Goal: Information Seeking & Learning: Check status

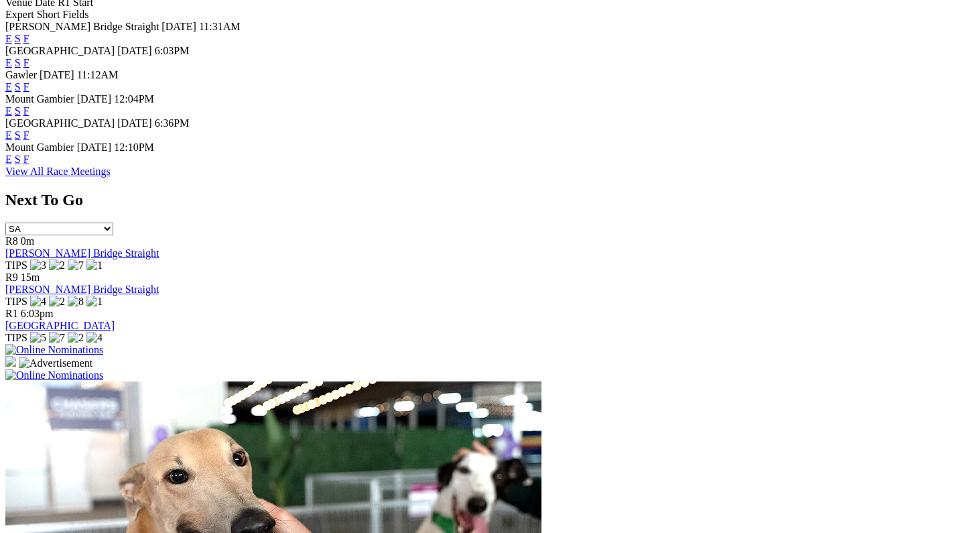
scroll to position [691, 0]
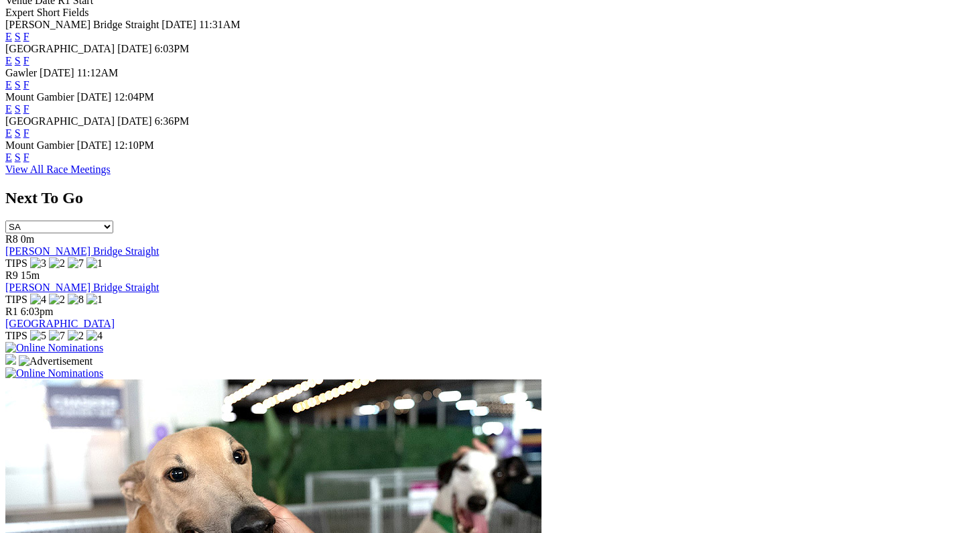
click at [111, 175] on link "View All Race Meetings" at bounding box center [57, 168] width 105 height 11
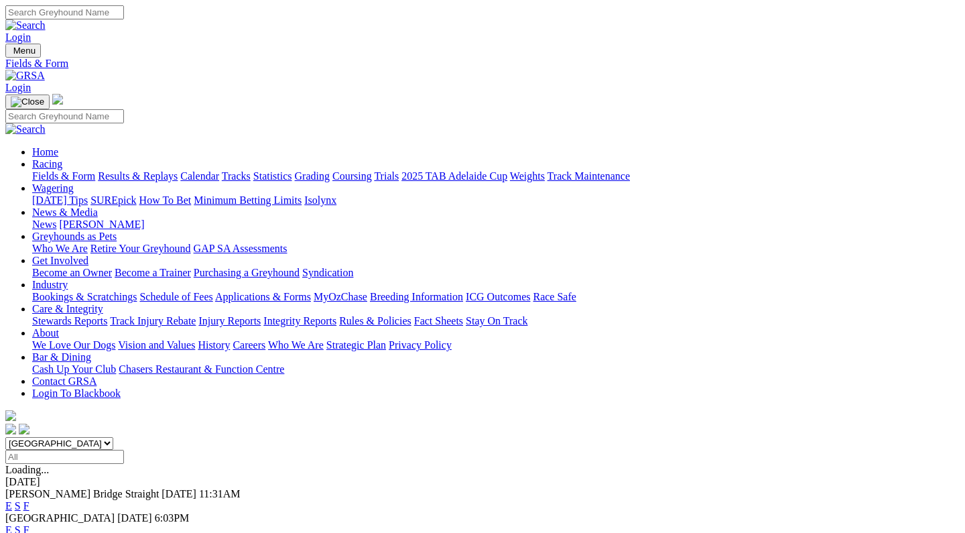
click at [124, 449] on input "Select date" at bounding box center [64, 456] width 119 height 14
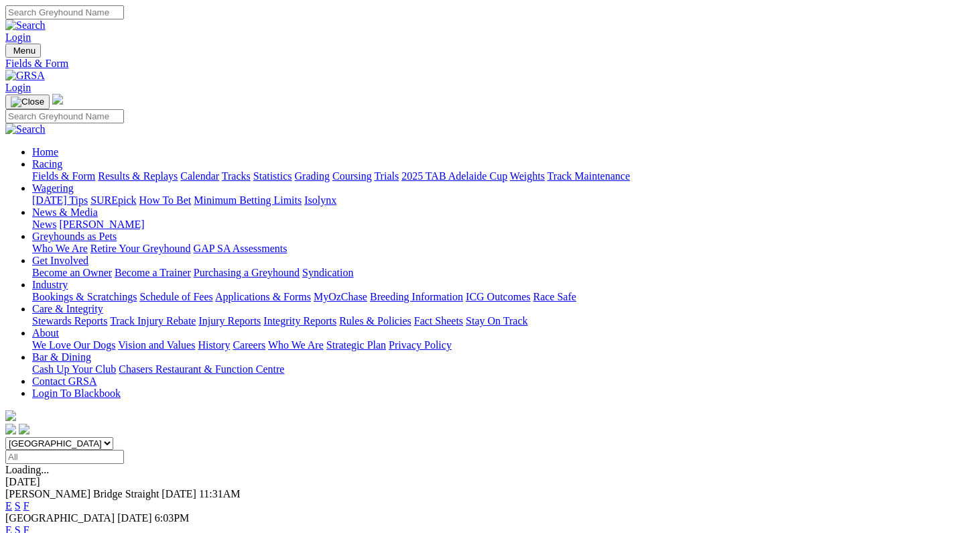
type input "[DATE]"
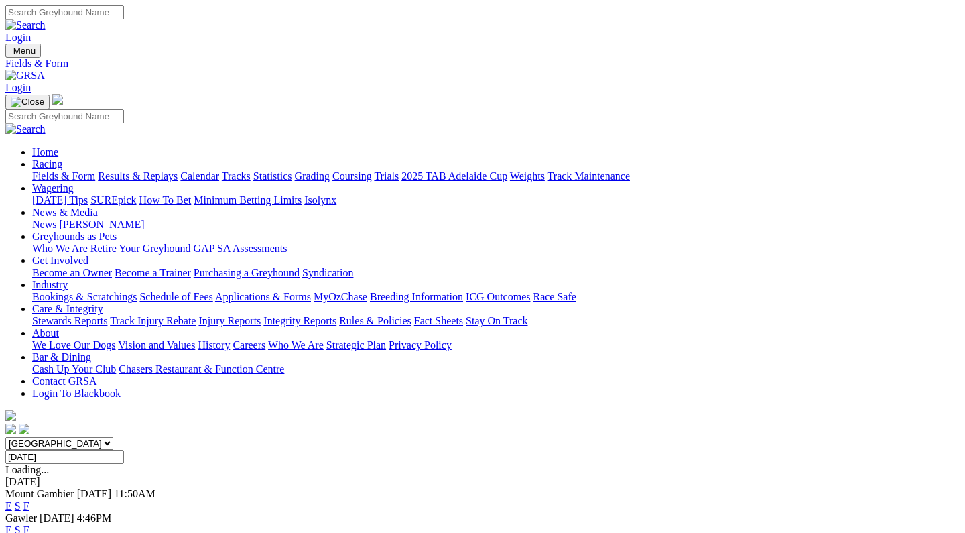
click at [12, 524] on link "E" at bounding box center [8, 529] width 7 height 11
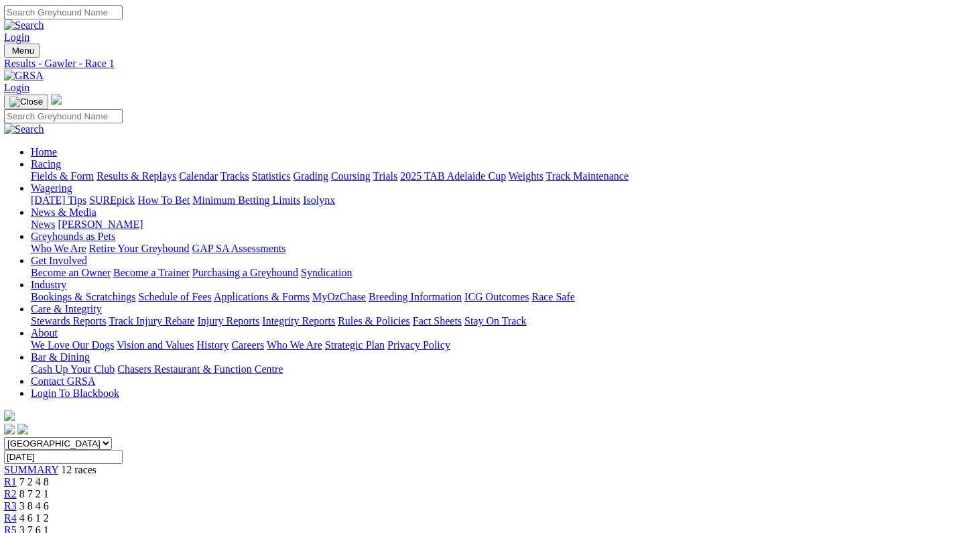
scroll to position [0, 1]
click at [254, 488] on div "R2 8 7 2 1" at bounding box center [481, 494] width 954 height 12
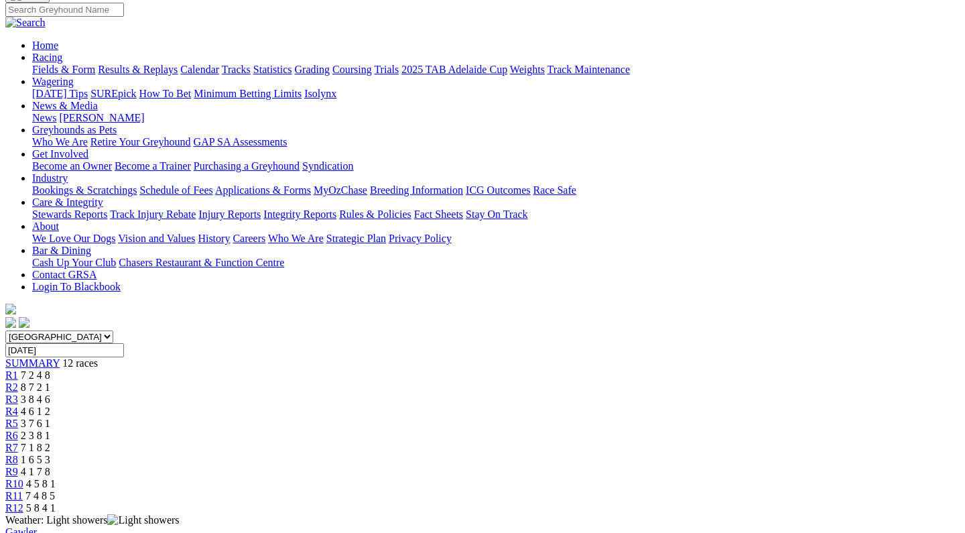
scroll to position [107, 1]
click at [50, 393] on span "3 8 4 6" at bounding box center [34, 398] width 29 height 11
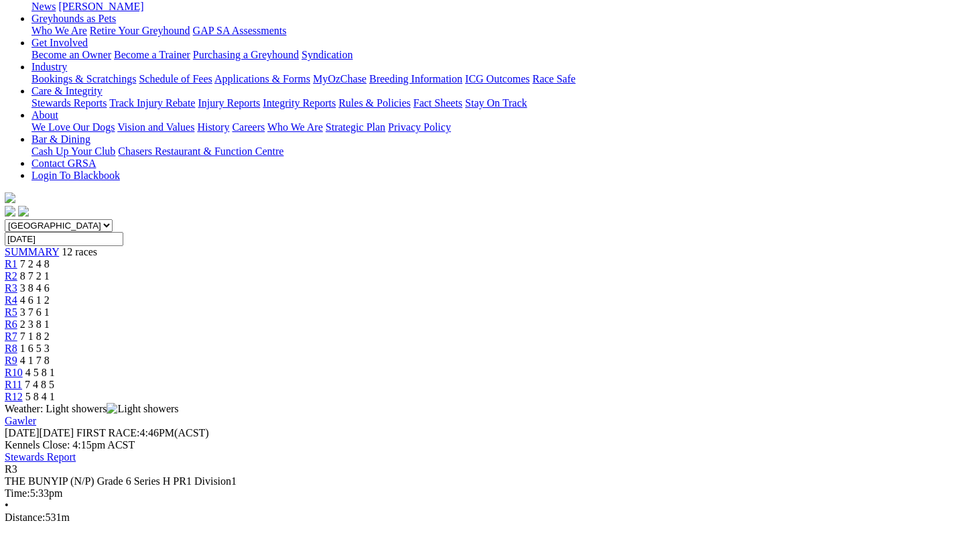
scroll to position [214, 1]
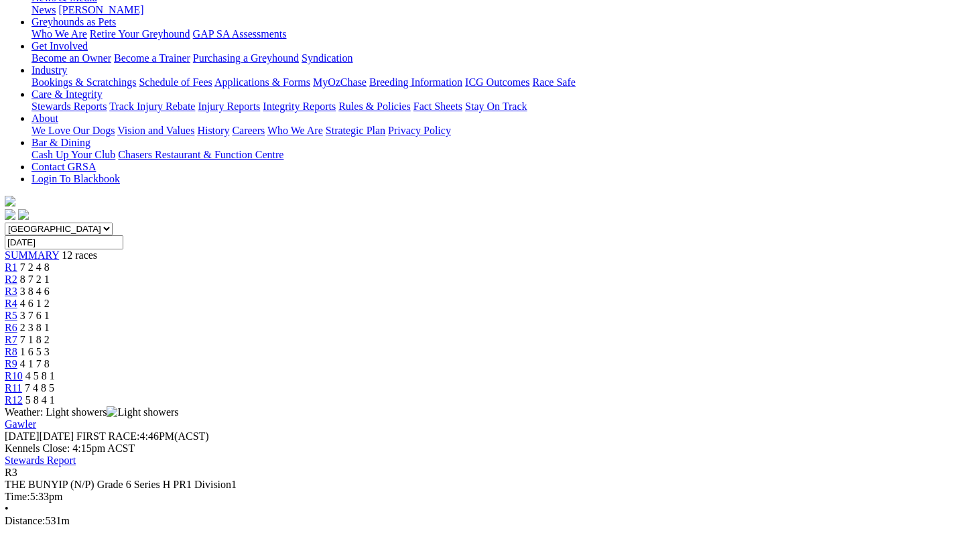
click at [50, 297] on span "4 6 1 2" at bounding box center [34, 302] width 29 height 11
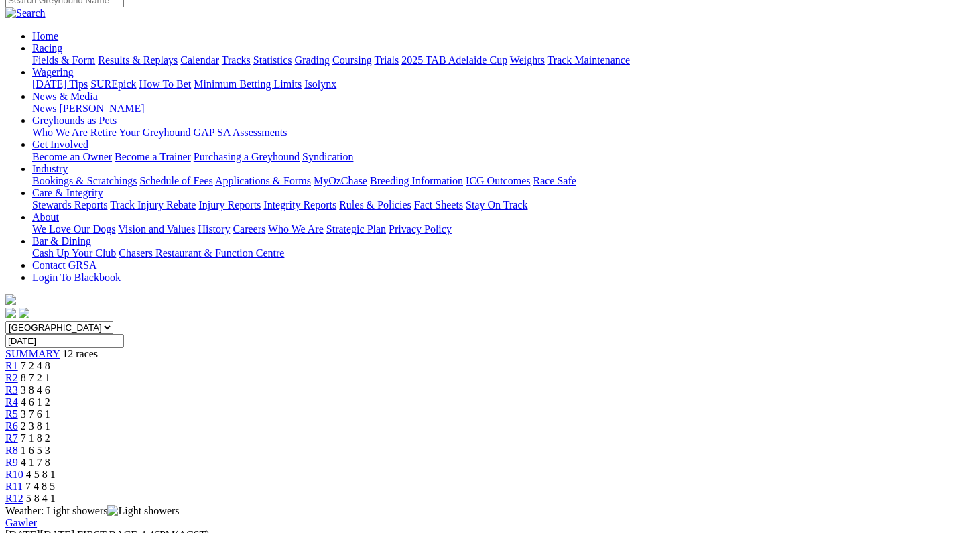
scroll to position [101, 1]
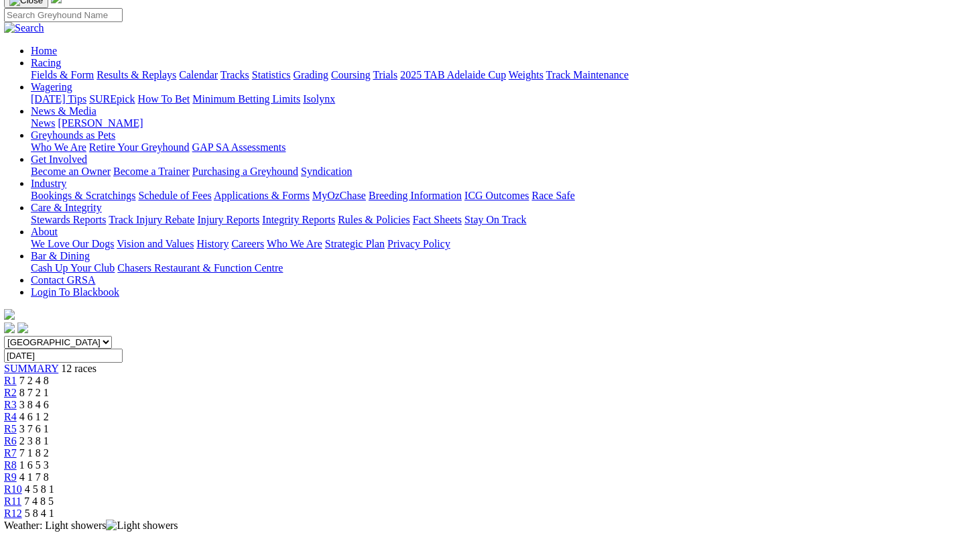
click at [49, 423] on span "3 7 6 1" at bounding box center [33, 428] width 29 height 11
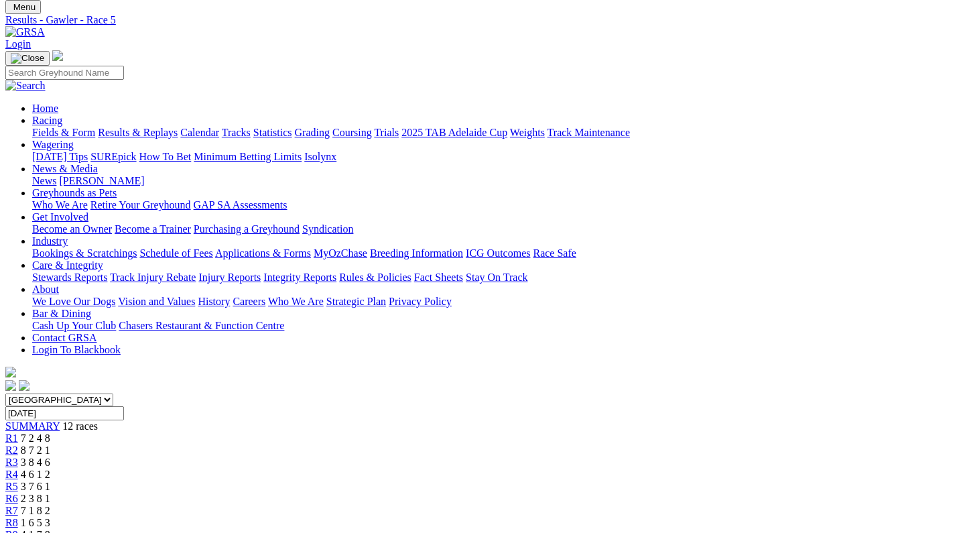
scroll to position [39, 0]
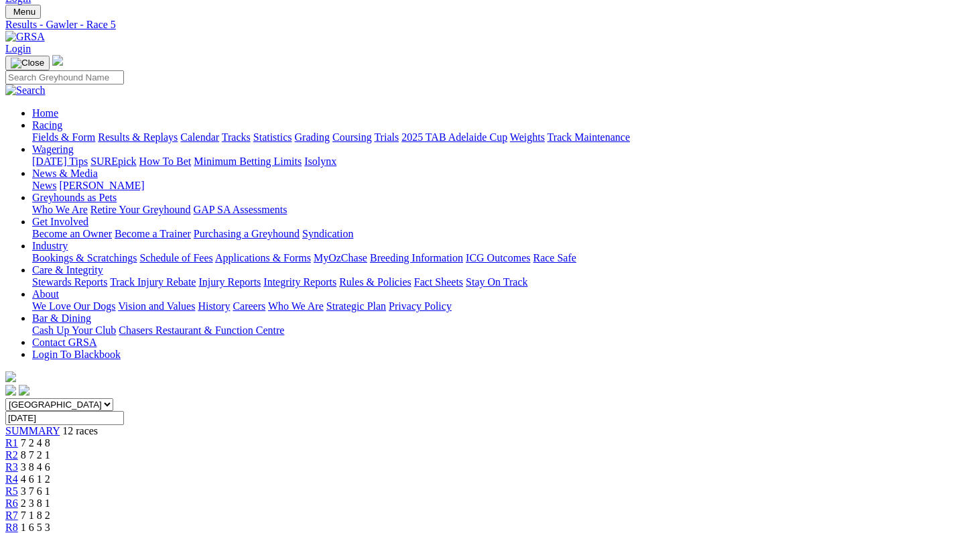
click at [18, 497] on span "R6" at bounding box center [11, 502] width 13 height 11
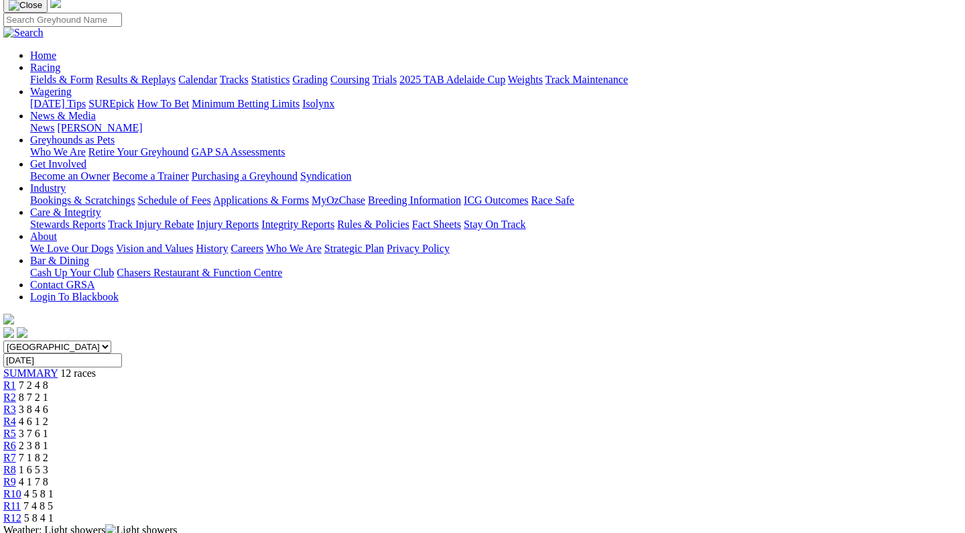
scroll to position [85, 2]
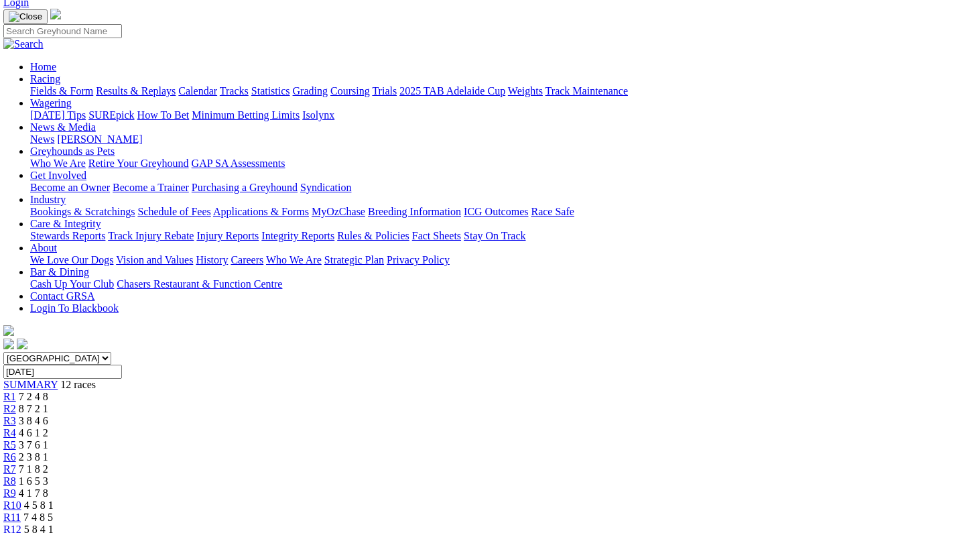
click at [16, 463] on link "R7" at bounding box center [9, 468] width 13 height 11
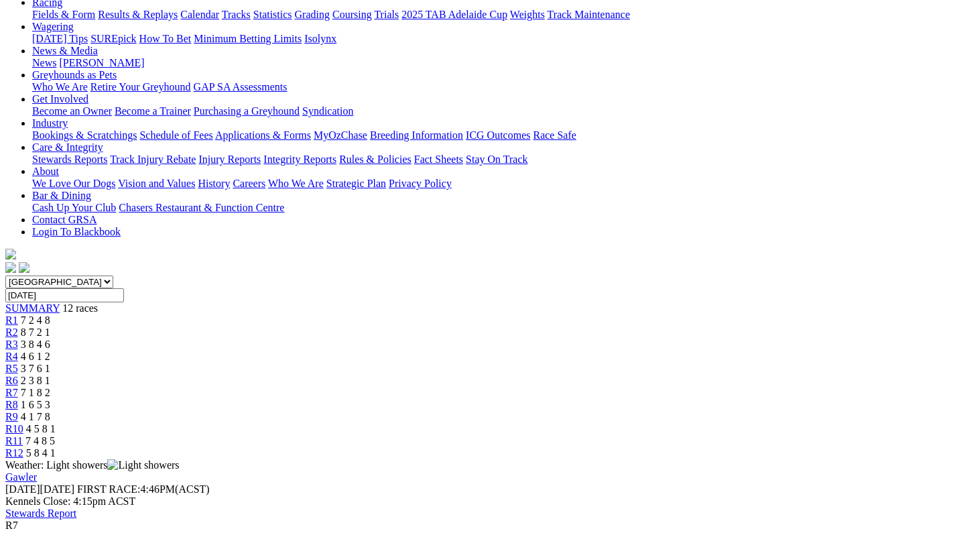
scroll to position [138, 0]
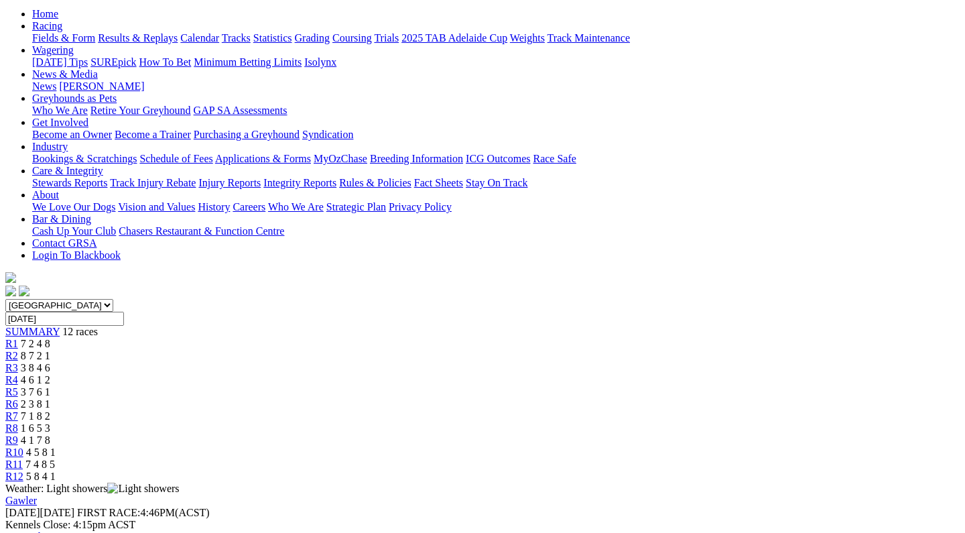
click at [608, 422] on div "R8 1 6 5 3" at bounding box center [482, 428] width 954 height 12
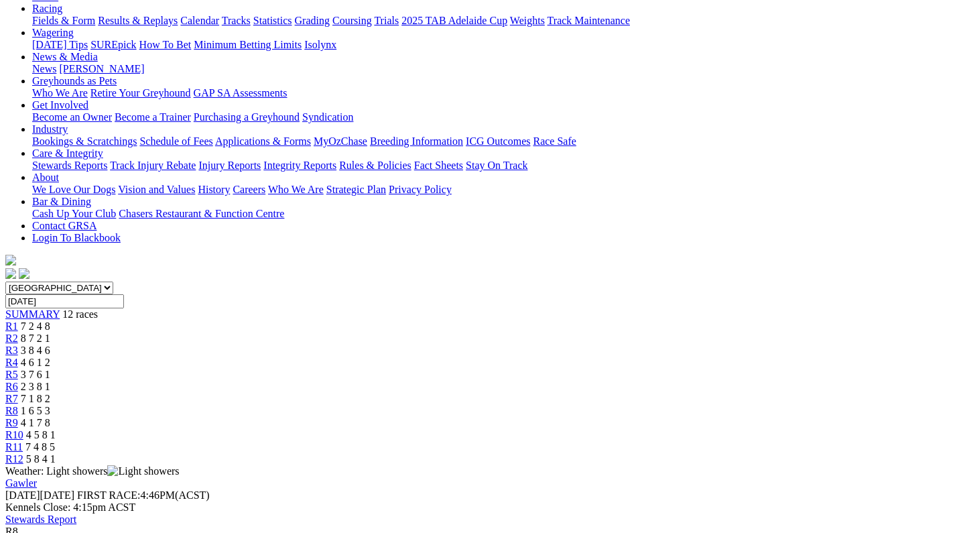
scroll to position [154, 1]
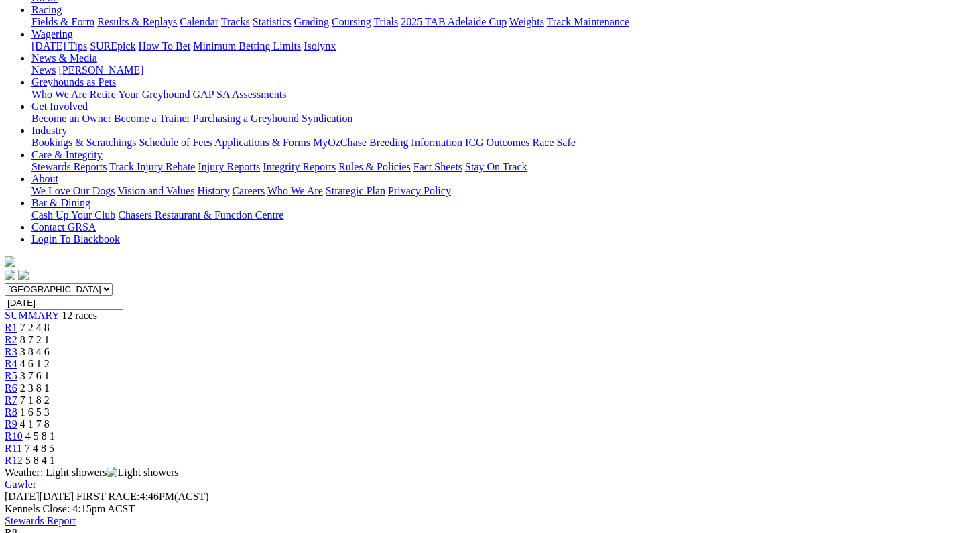
click at [50, 418] on span "4 1 7 8" at bounding box center [34, 423] width 29 height 11
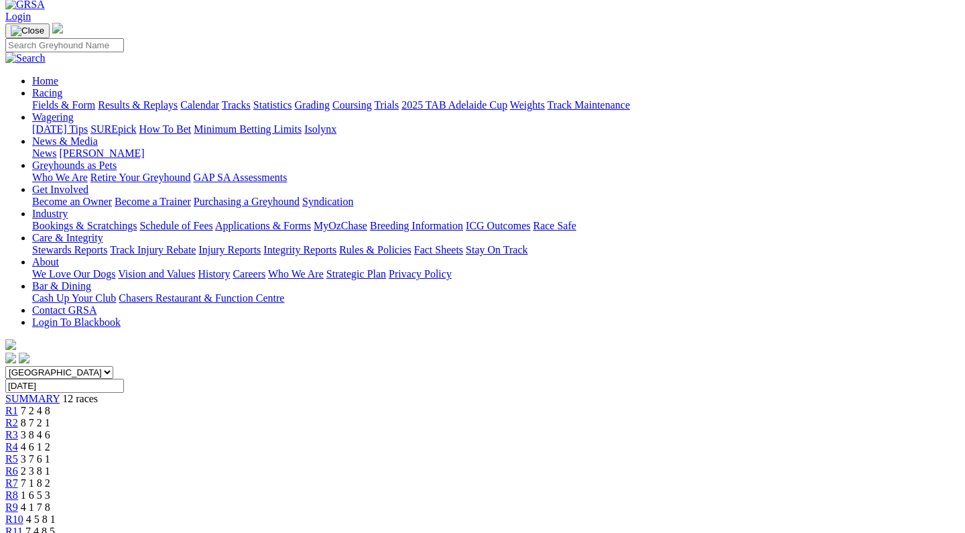
scroll to position [69, 0]
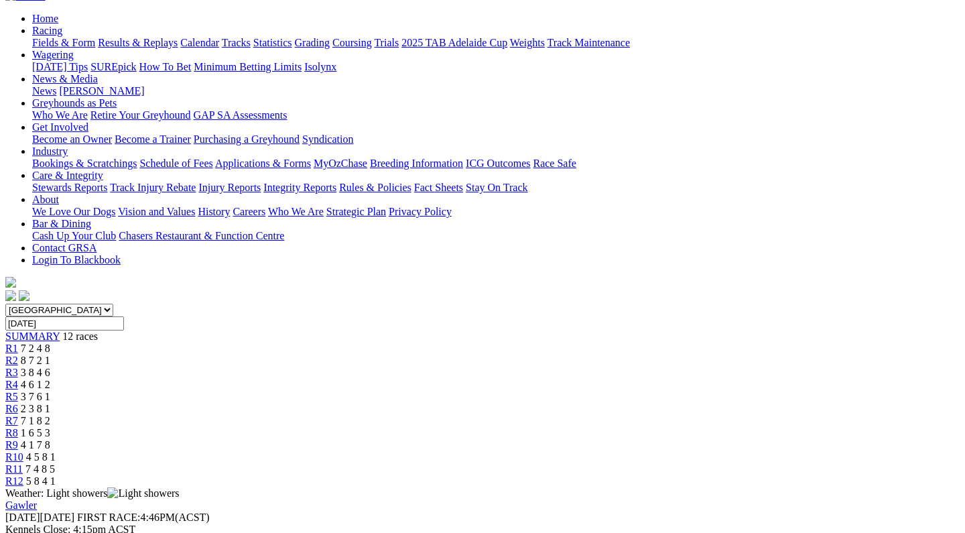
scroll to position [132, 0]
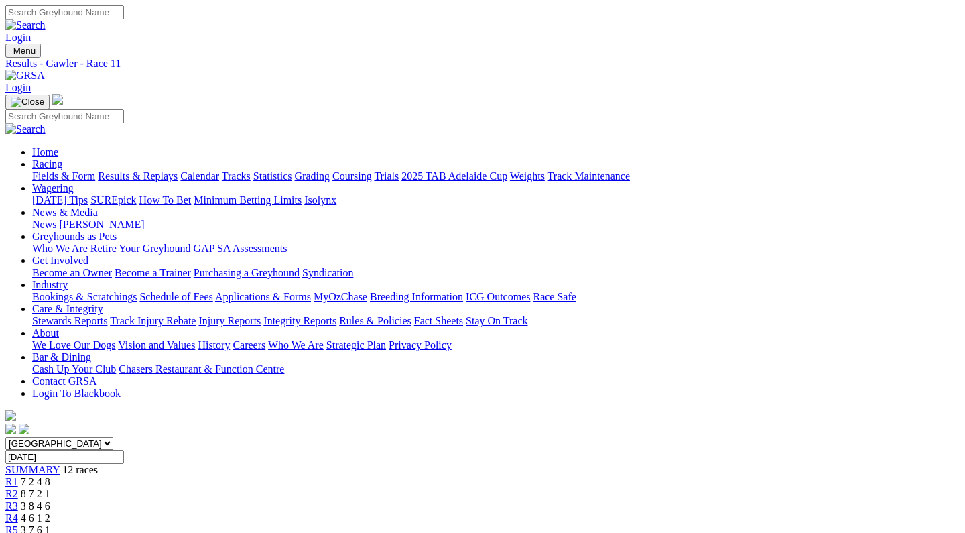
scroll to position [0, 2]
click at [124, 449] on input "Sunday, 4 Jun 2023" at bounding box center [64, 456] width 119 height 14
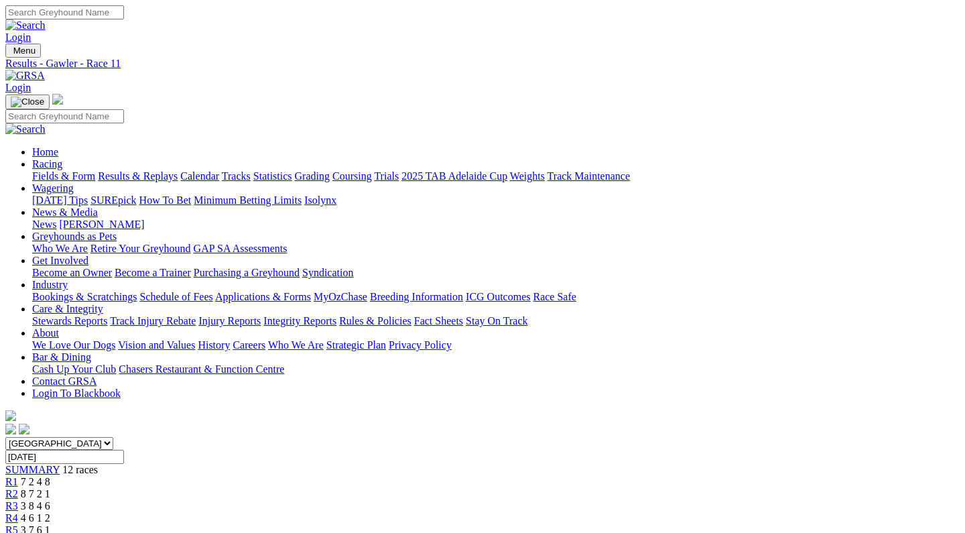
type input "[DATE]"
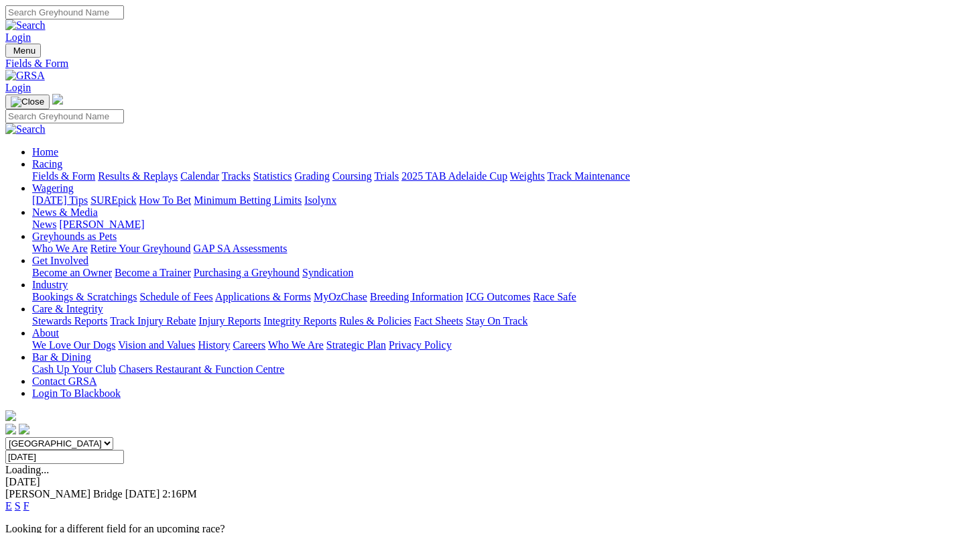
click at [12, 500] on link "E" at bounding box center [8, 505] width 7 height 11
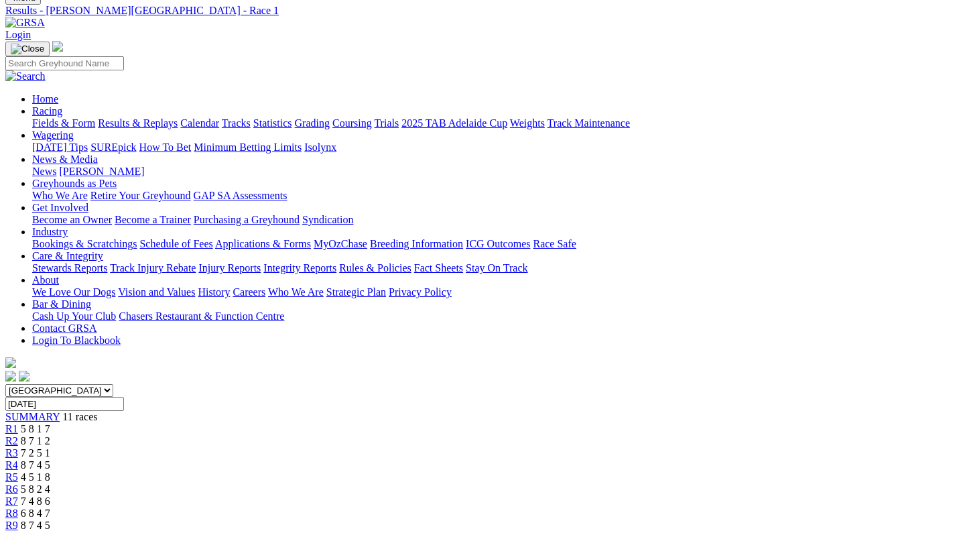
scroll to position [53, 1]
click at [254, 435] on div "R2 8 7 1 2" at bounding box center [481, 441] width 954 height 12
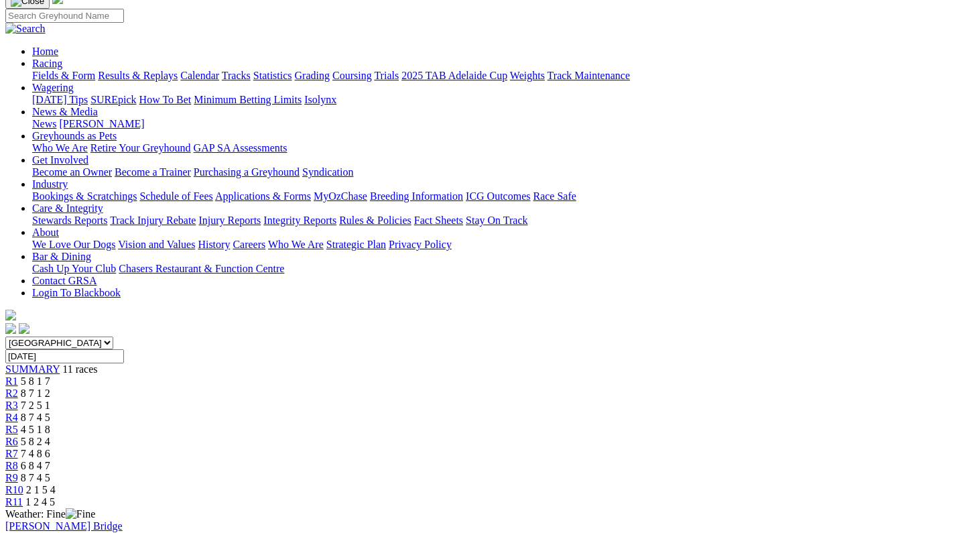
scroll to position [98, 0]
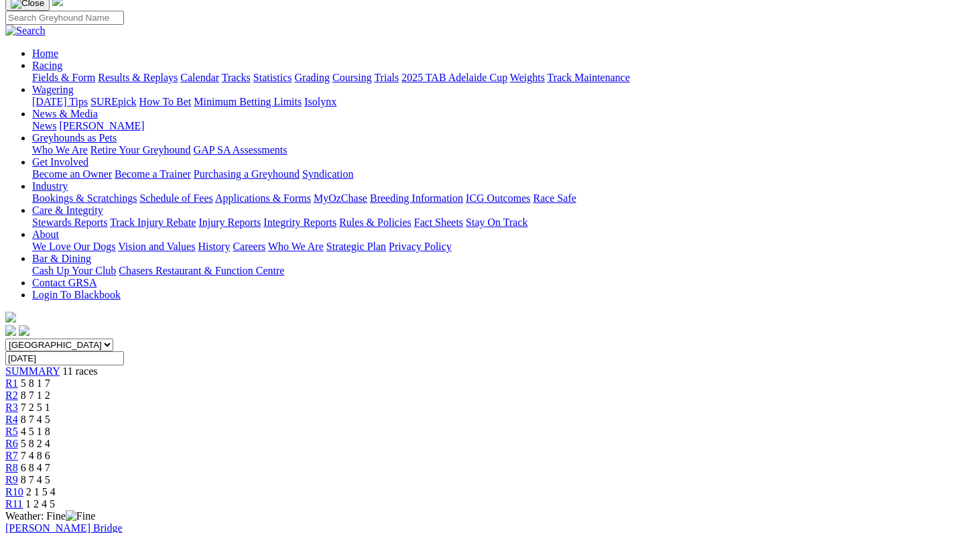
click at [50, 401] on span "7 2 5 1" at bounding box center [35, 406] width 29 height 11
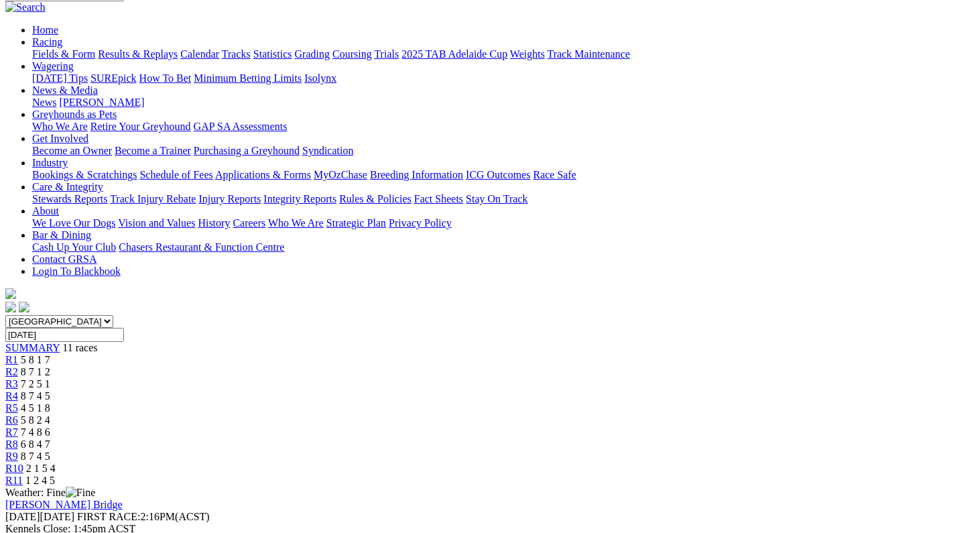
scroll to position [119, 0]
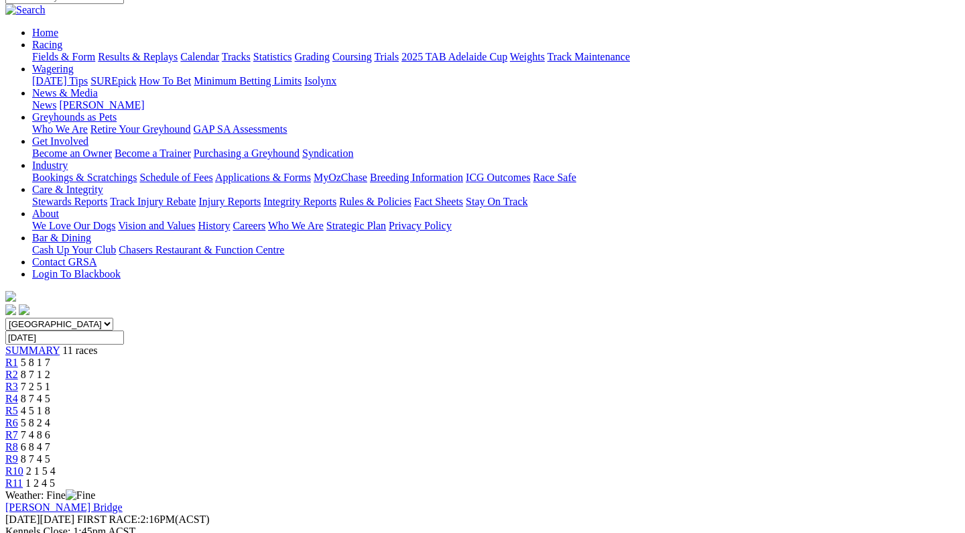
click at [18, 393] on link "R4" at bounding box center [11, 398] width 13 height 11
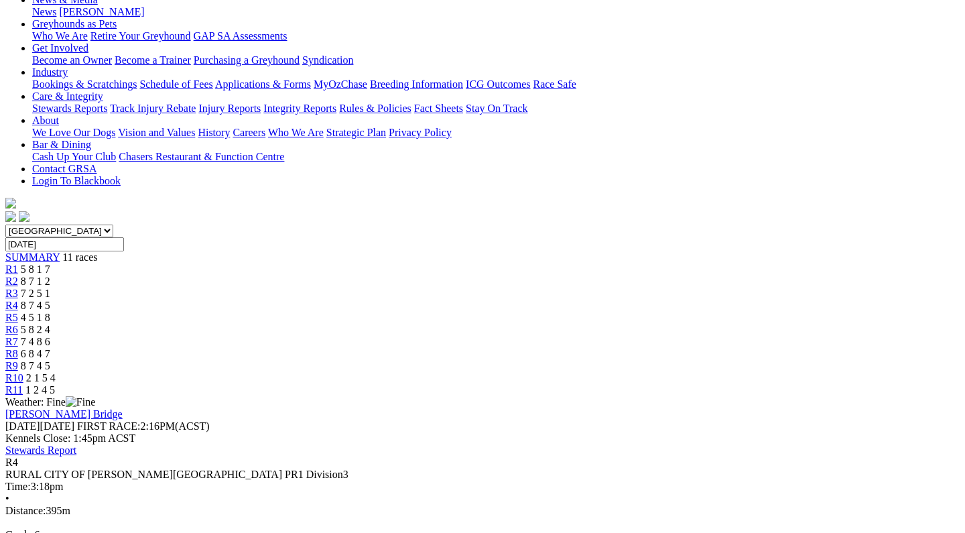
scroll to position [214, 0]
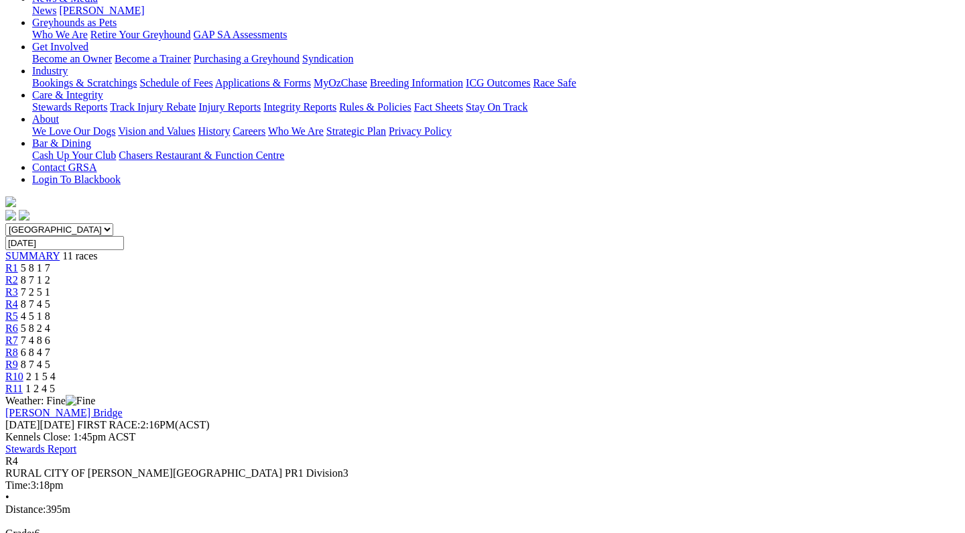
click at [454, 310] on div "R5 4 5 1 8" at bounding box center [482, 316] width 954 height 12
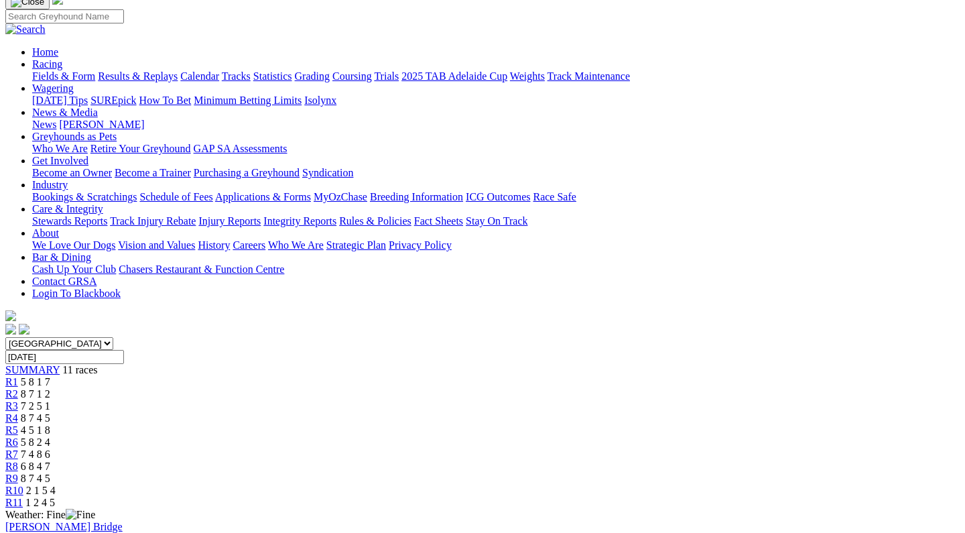
scroll to position [98, 1]
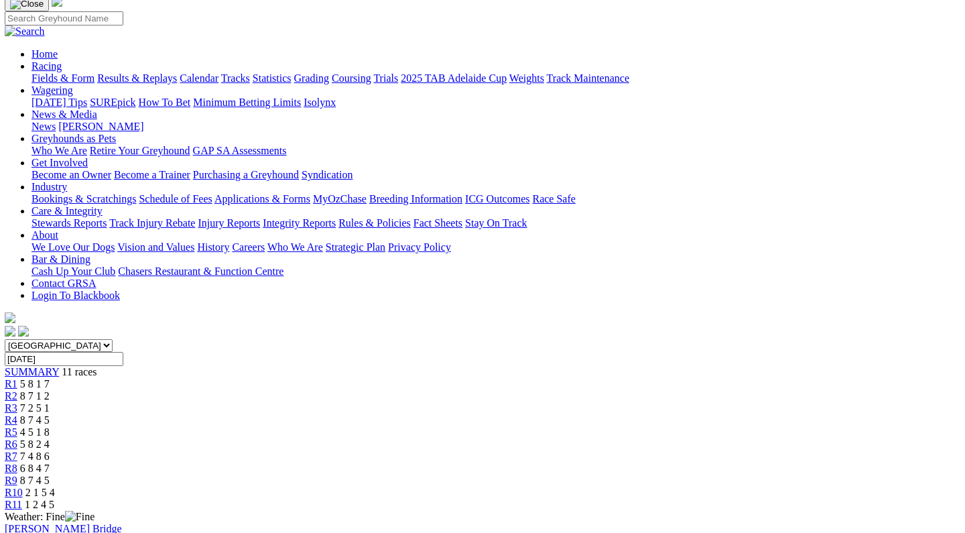
click at [17, 438] on span "R6" at bounding box center [11, 443] width 13 height 11
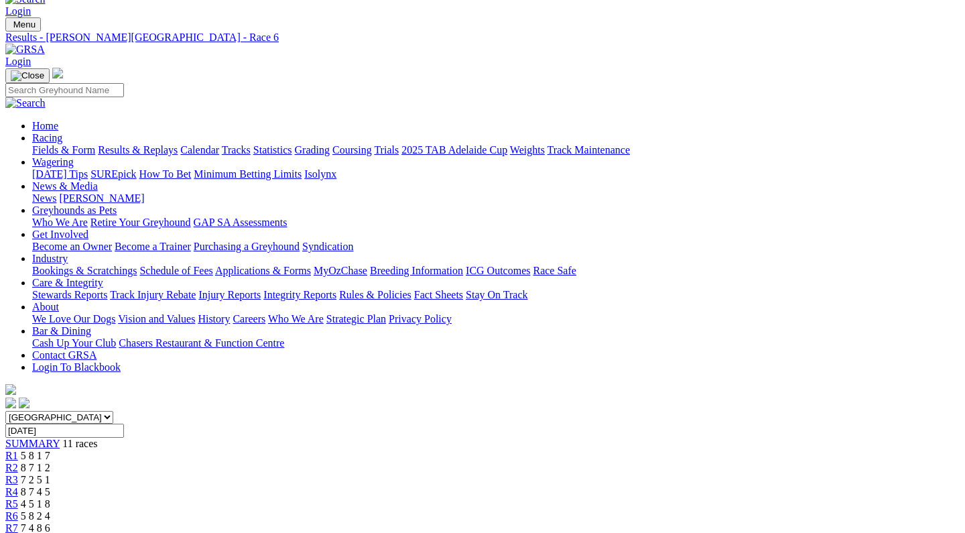
scroll to position [29, 0]
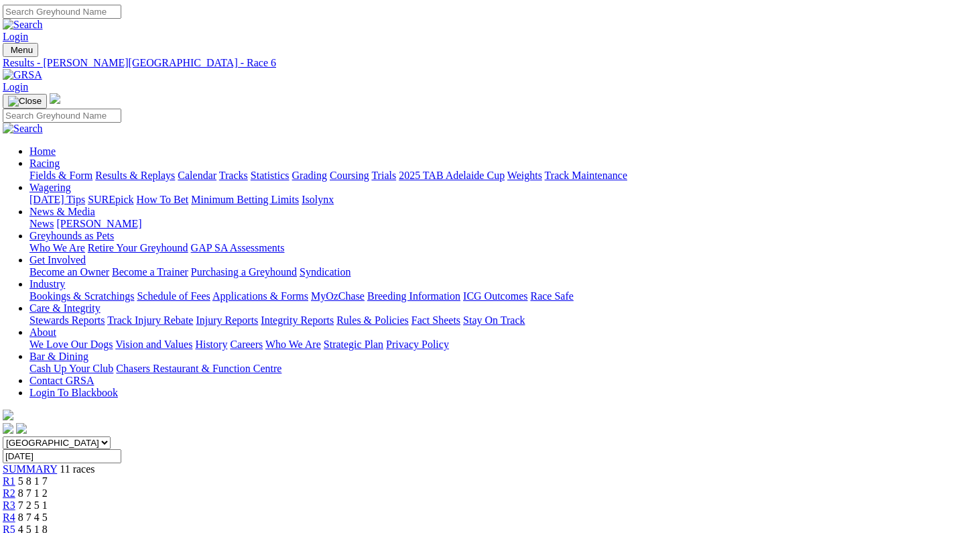
scroll to position [1, 0]
click at [103, 302] on link "Care & Integrity" at bounding box center [67, 307] width 71 height 11
click at [107, 314] on link "Stewards Reports" at bounding box center [69, 319] width 75 height 11
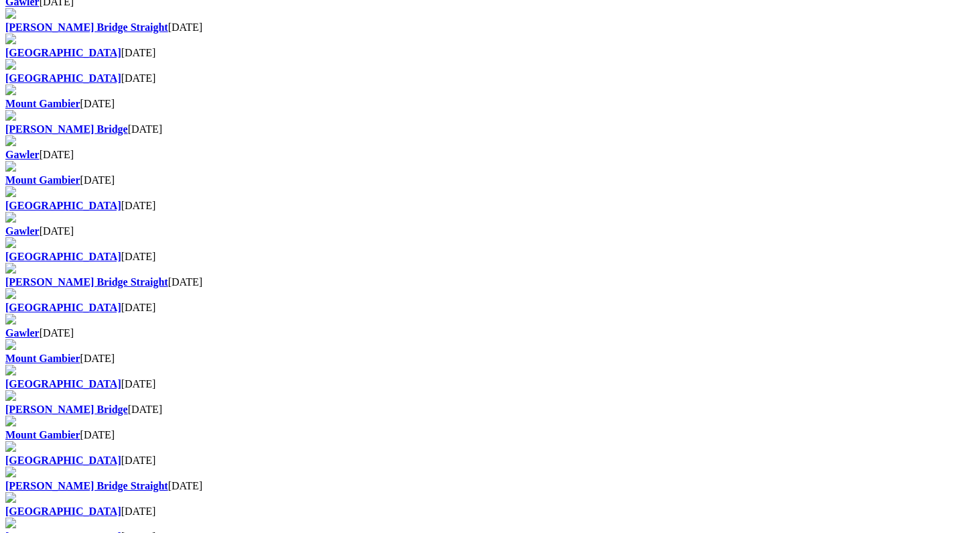
scroll to position [916, 0]
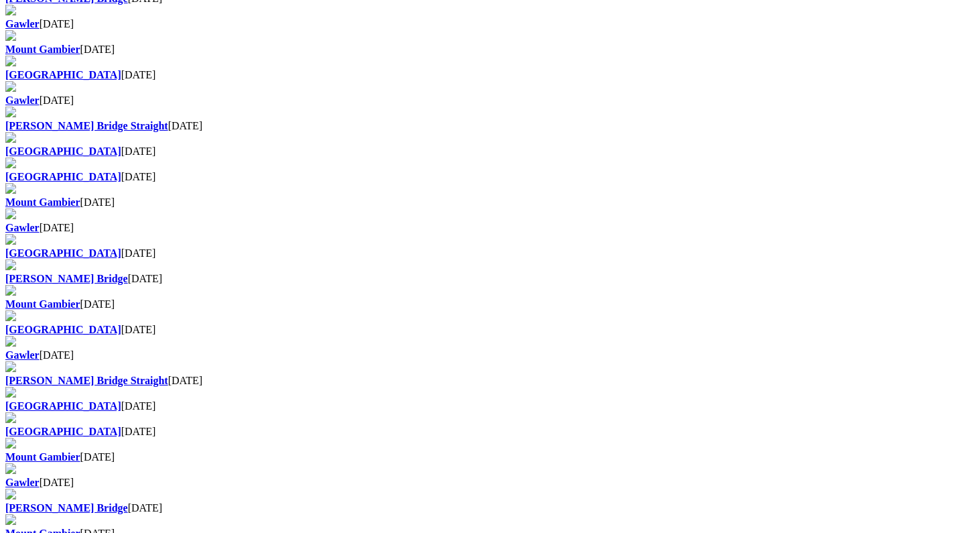
scroll to position [861, 0]
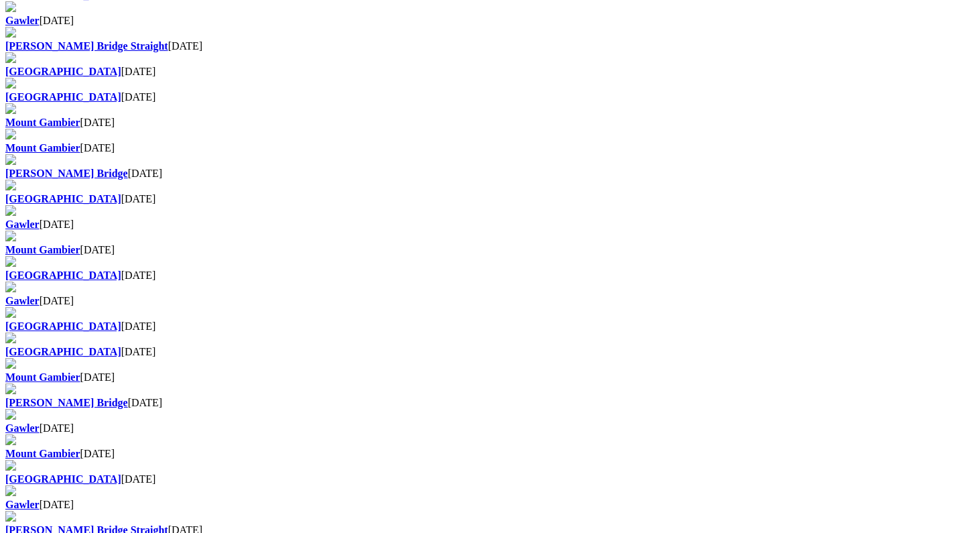
scroll to position [972, 0]
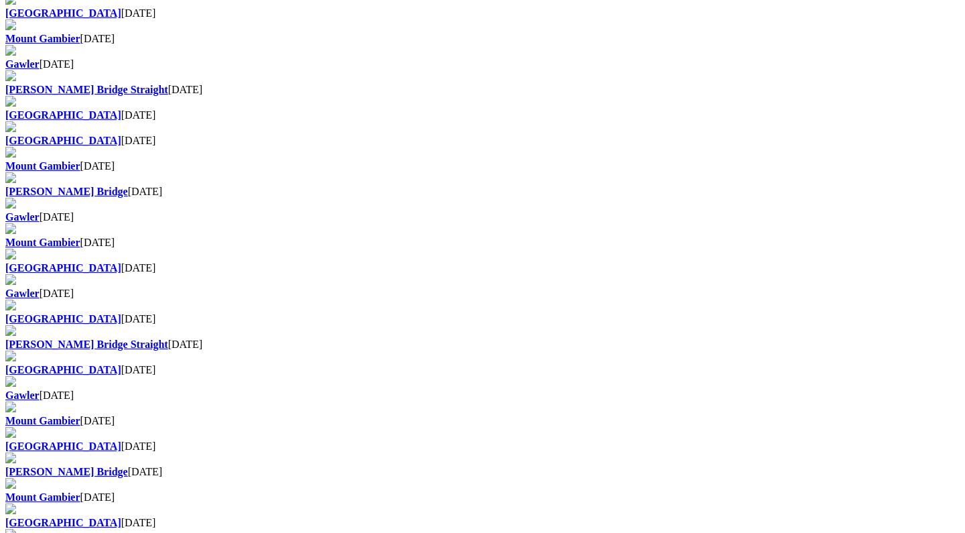
scroll to position [1001, 0]
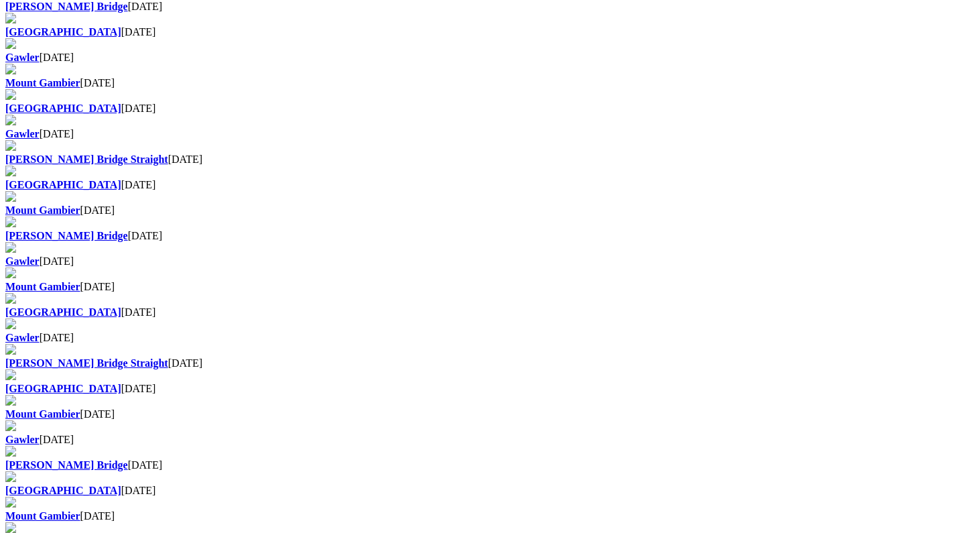
scroll to position [781, 0]
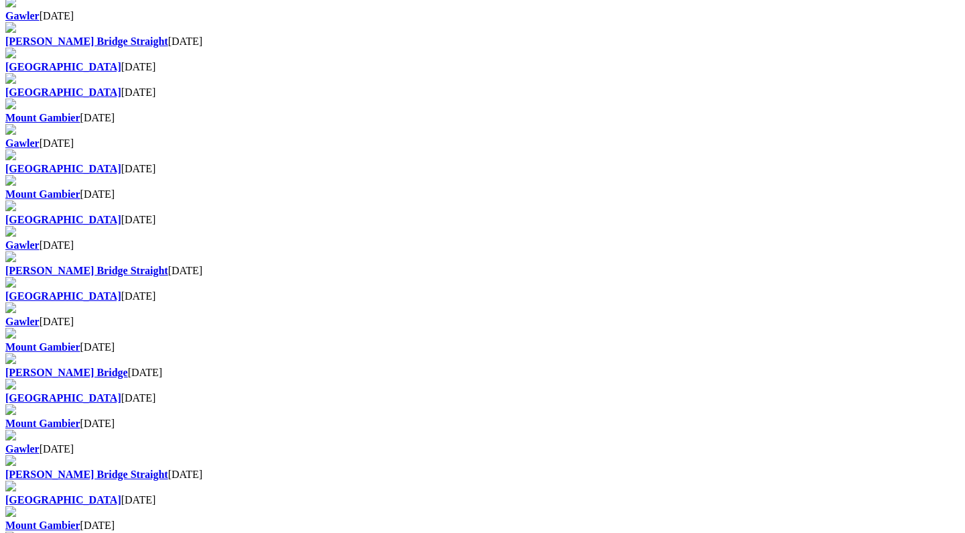
scroll to position [802, 0]
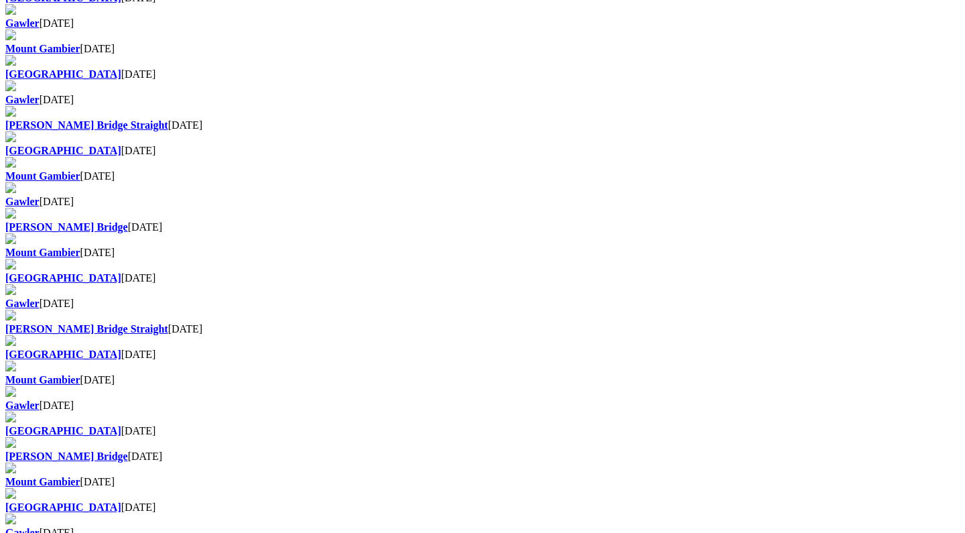
scroll to position [665, 0]
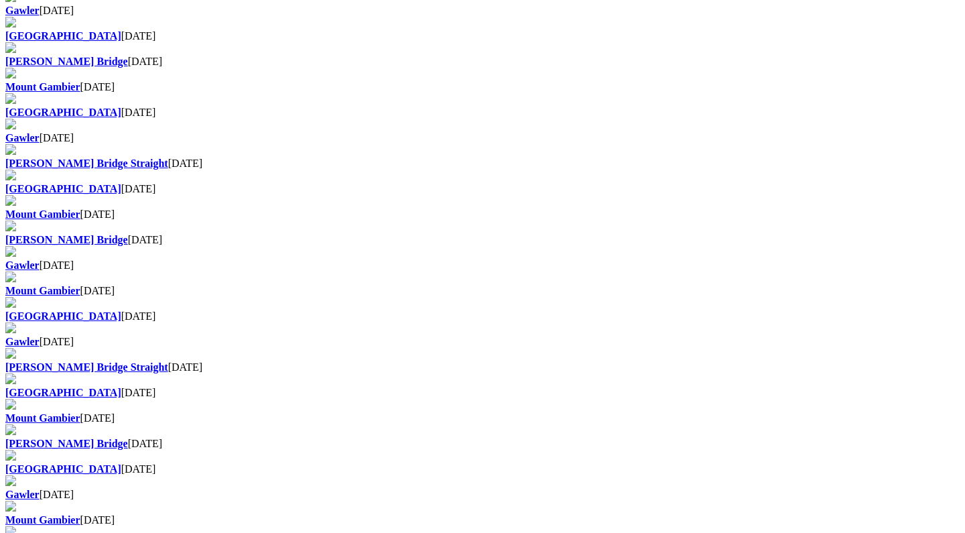
scroll to position [756, 0]
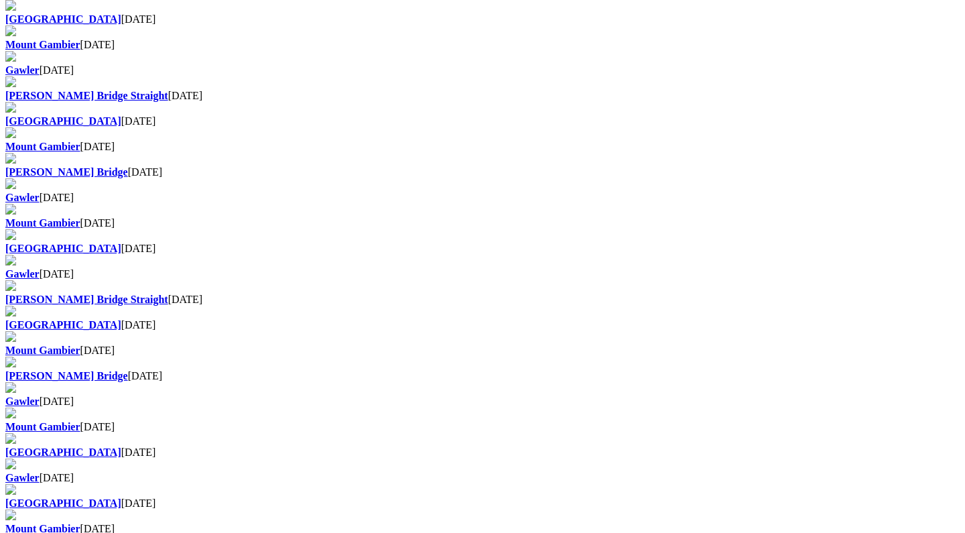
scroll to position [801, 0]
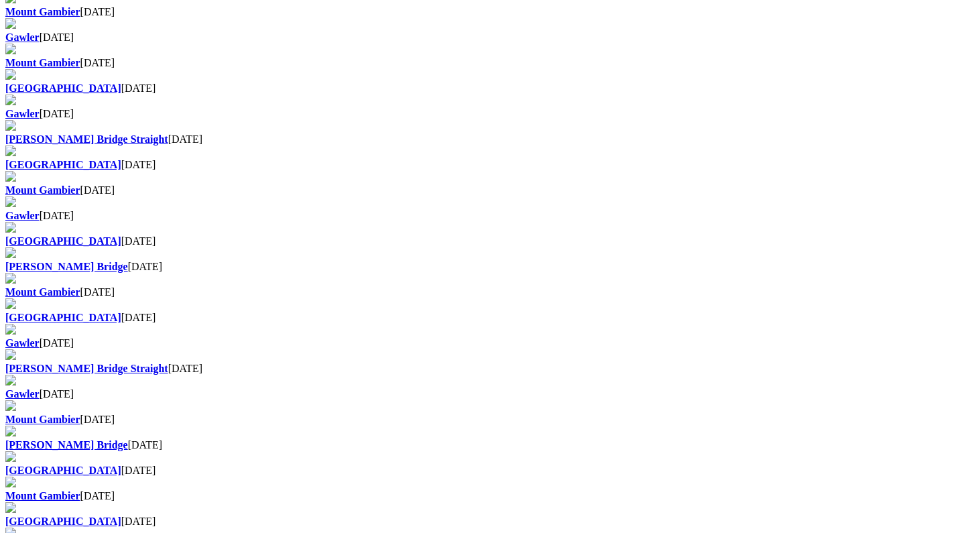
scroll to position [833, 0]
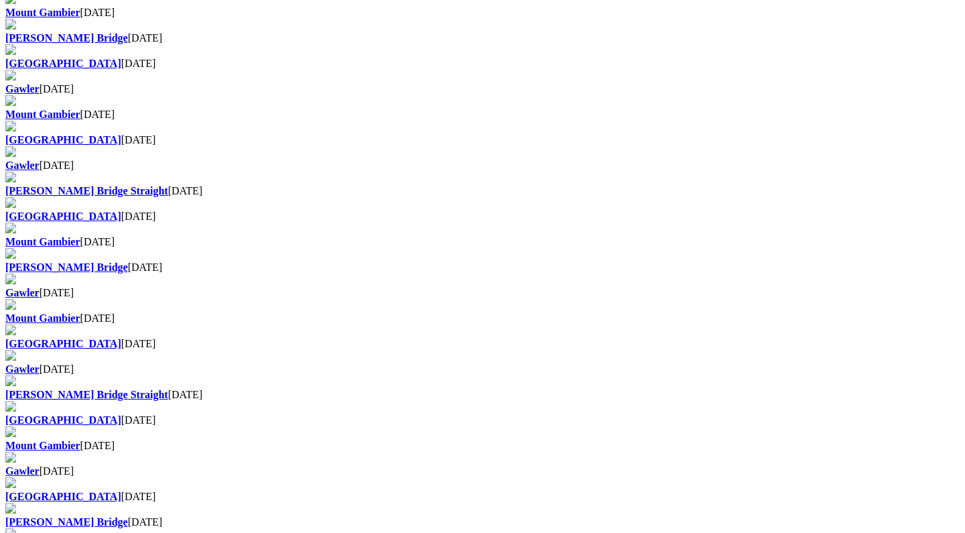
scroll to position [752, 0]
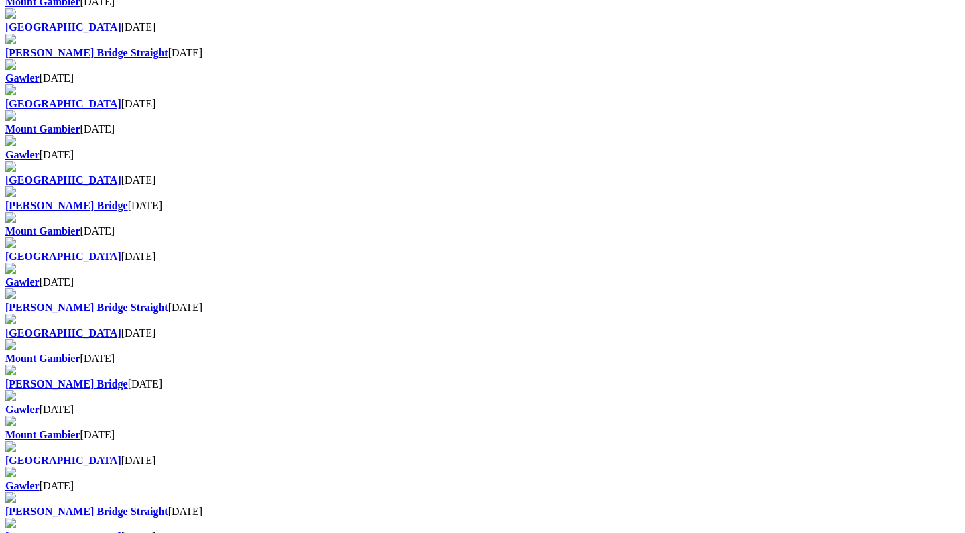
scroll to position [822, 0]
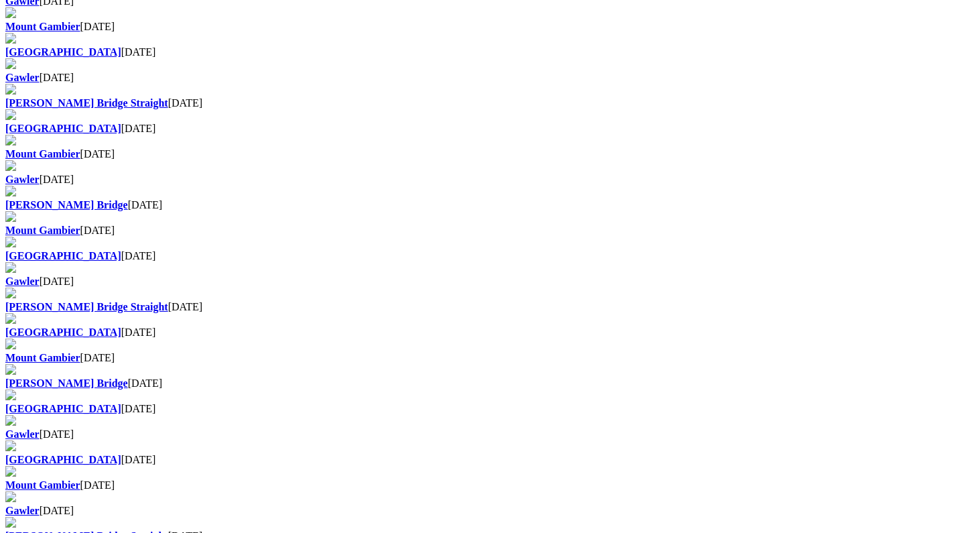
scroll to position [790, 0]
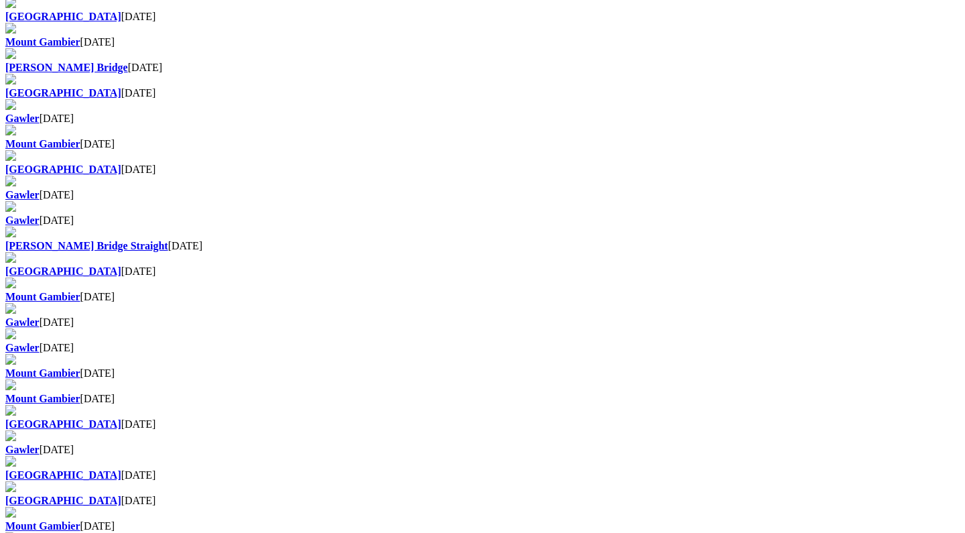
scroll to position [877, 0]
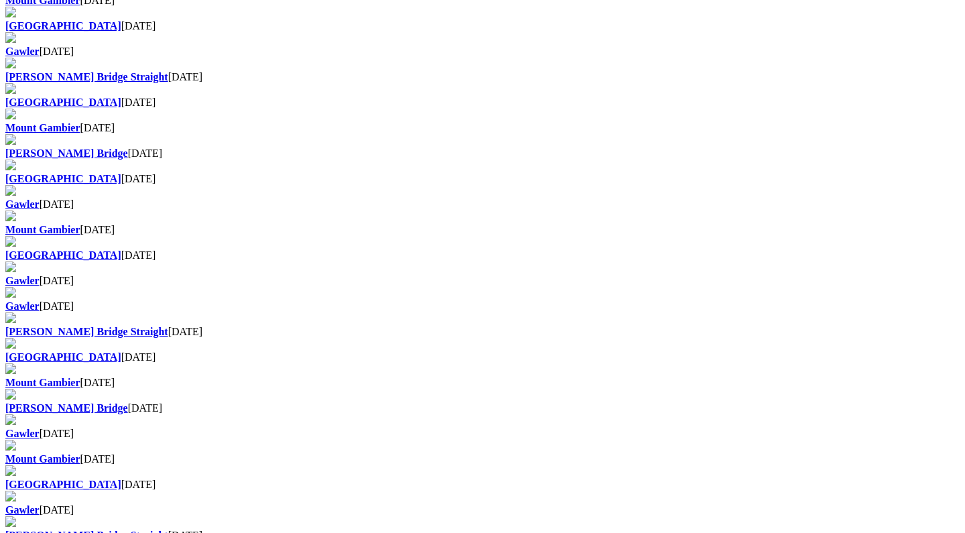
scroll to position [587, 0]
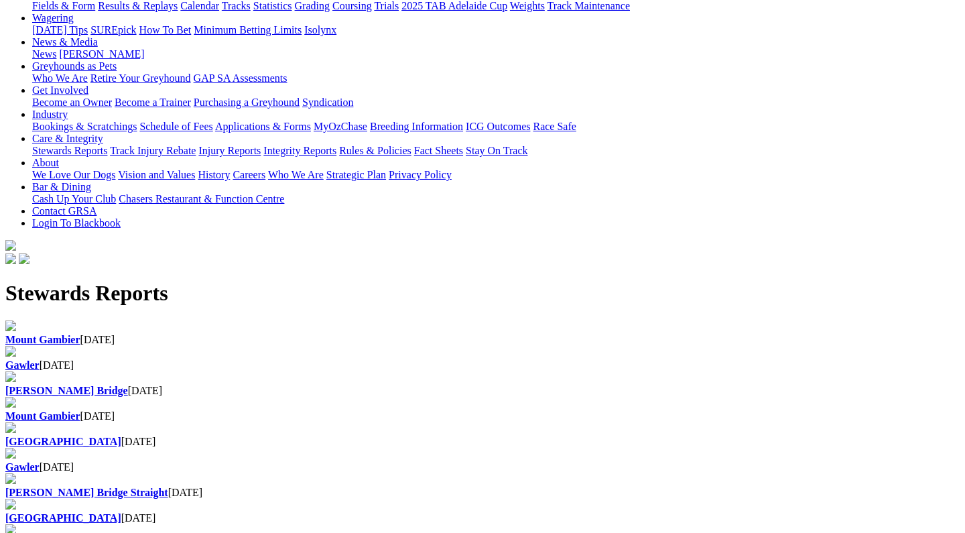
scroll to position [173, 0]
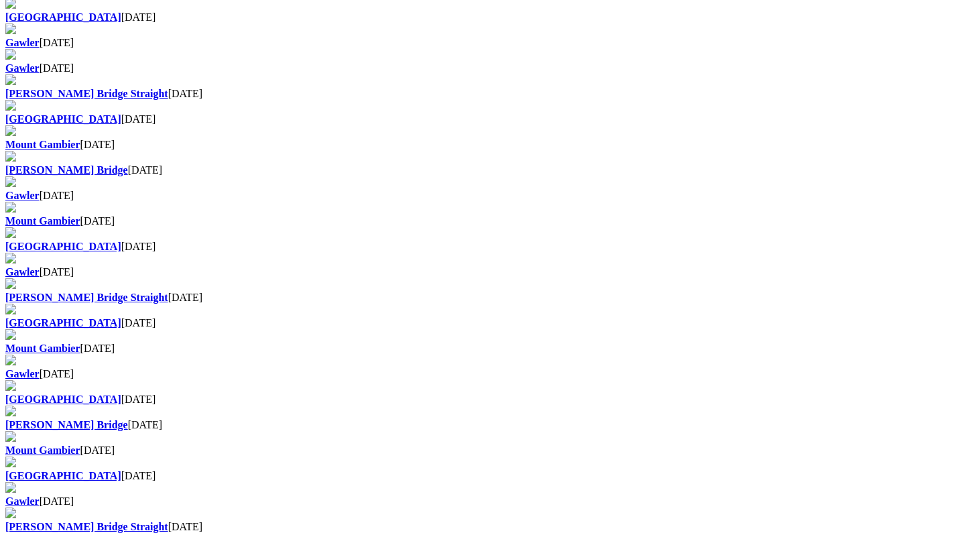
scroll to position [831, 0]
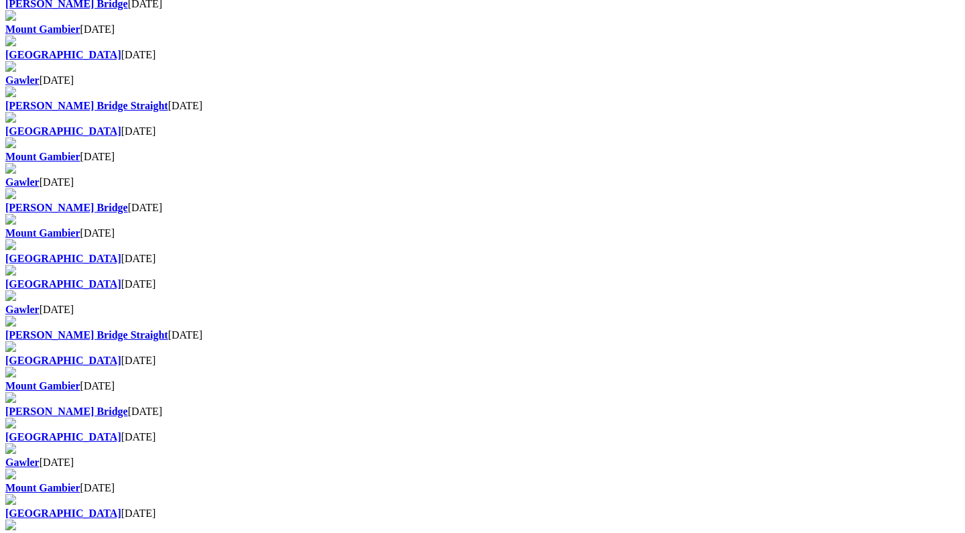
scroll to position [533, 0]
